Goal: Task Accomplishment & Management: Manage account settings

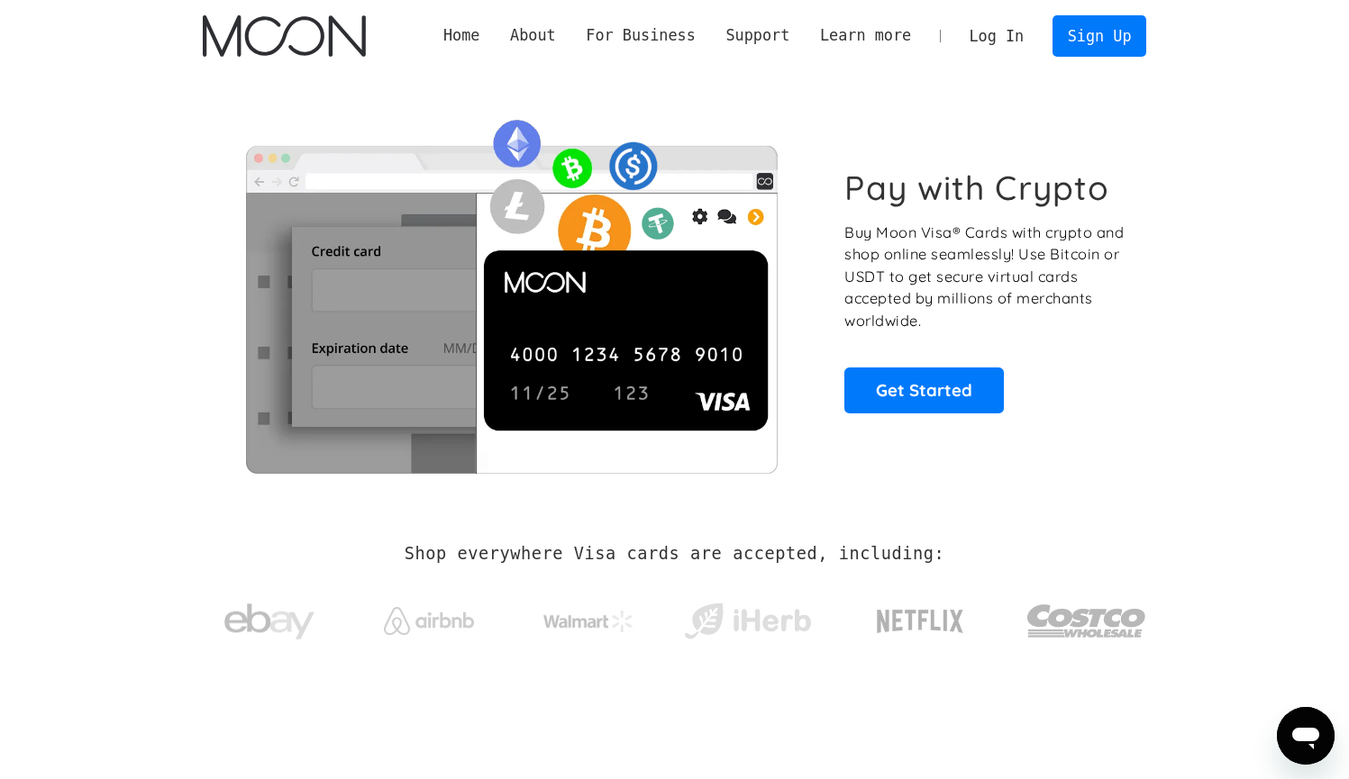
click at [993, 50] on link "Log In" at bounding box center [996, 36] width 85 height 40
